Goal: Navigation & Orientation: Understand site structure

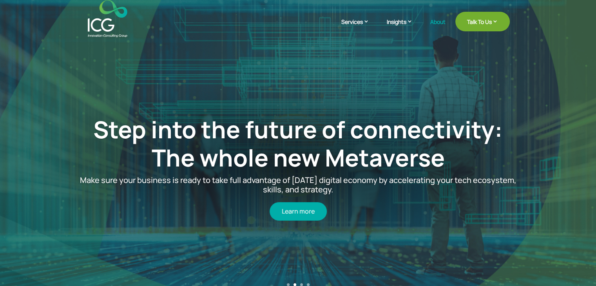
click at [431, 22] on link "About" at bounding box center [437, 28] width 15 height 18
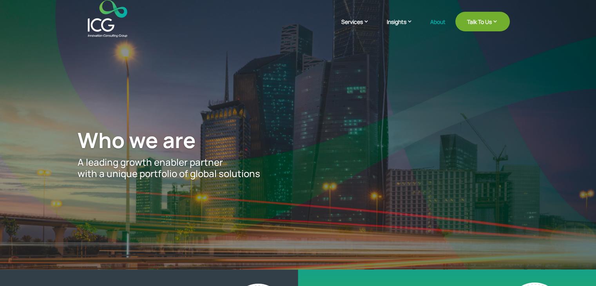
click at [110, 35] on img at bounding box center [108, 18] width 40 height 37
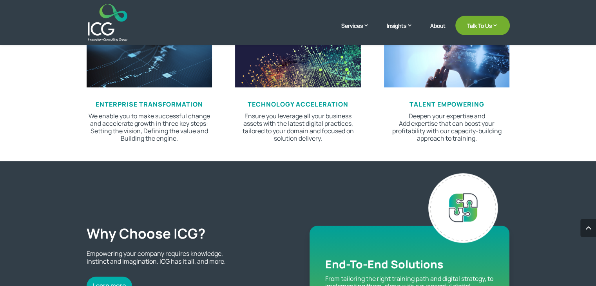
scroll to position [431, 0]
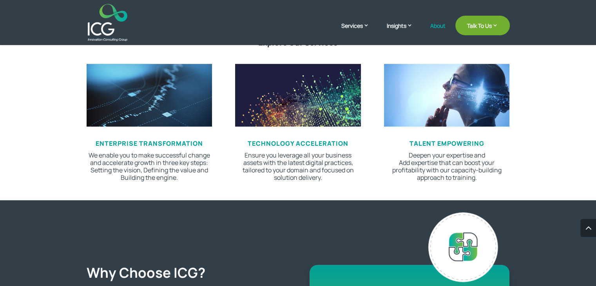
click at [432, 24] on link "About" at bounding box center [437, 32] width 15 height 18
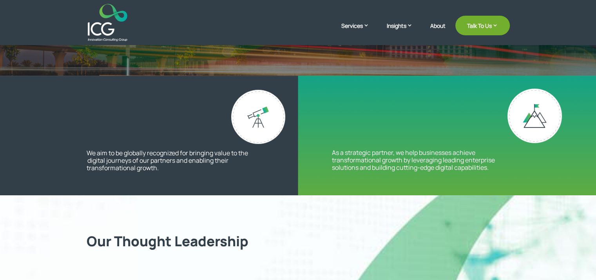
scroll to position [157, 0]
